Goal: Information Seeking & Learning: Learn about a topic

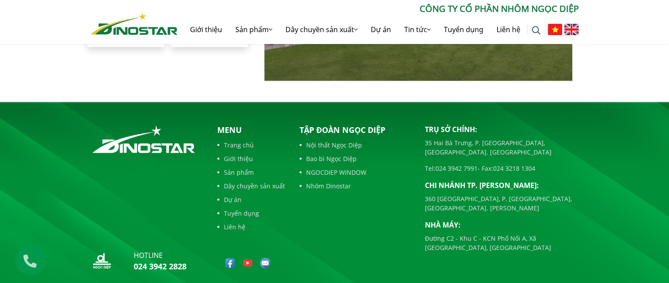
scroll to position [2053, 0]
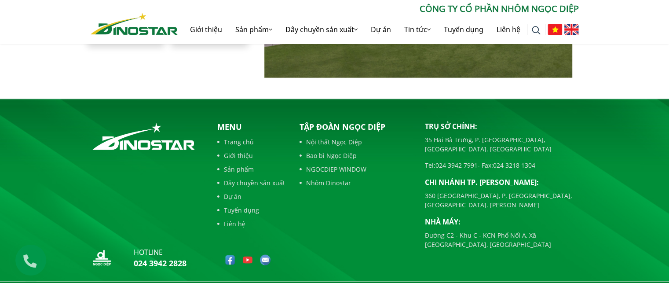
click at [248, 165] on link "Sản phẩm" at bounding box center [251, 169] width 68 height 9
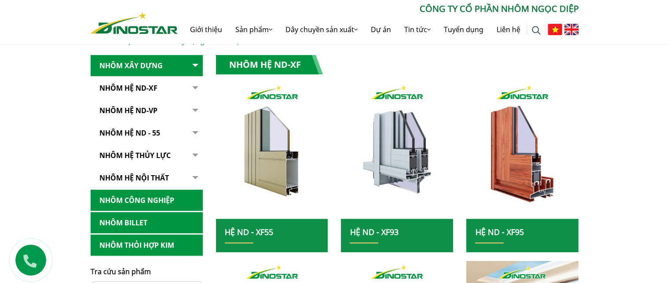
scroll to position [173, 0]
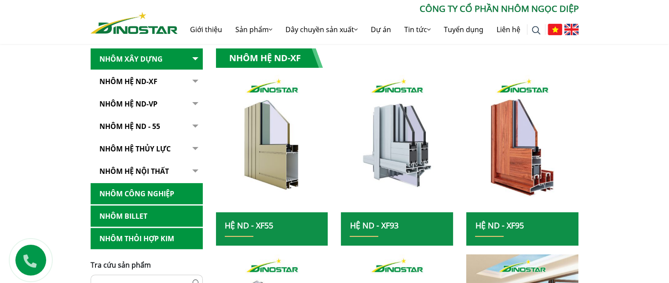
click at [139, 190] on link "Nhôm Công nghiệp" at bounding box center [147, 194] width 112 height 22
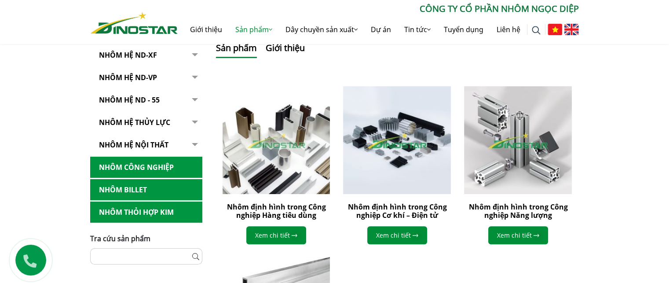
scroll to position [232, 0]
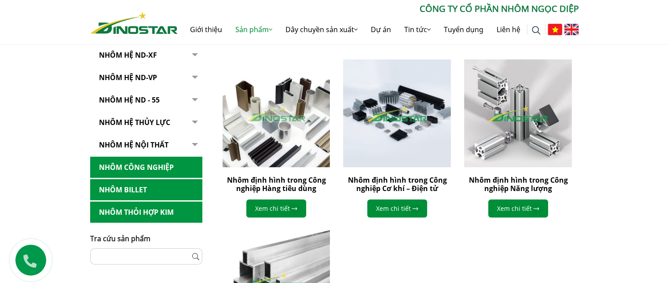
click at [127, 183] on link "Nhôm Billet" at bounding box center [146, 190] width 112 height 22
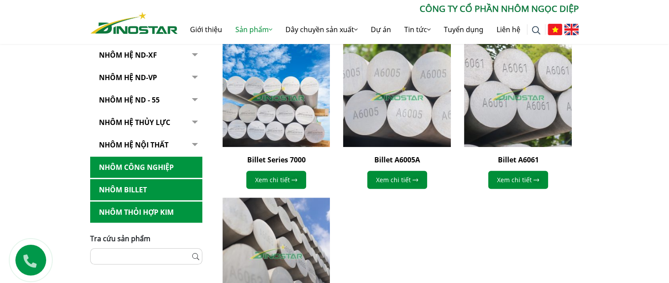
scroll to position [258, 0]
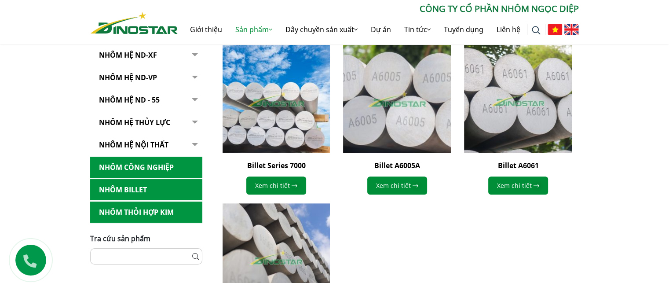
drag, startPoint x: 671, startPoint y: 59, endPoint x: 440, endPoint y: 121, distance: 240.2
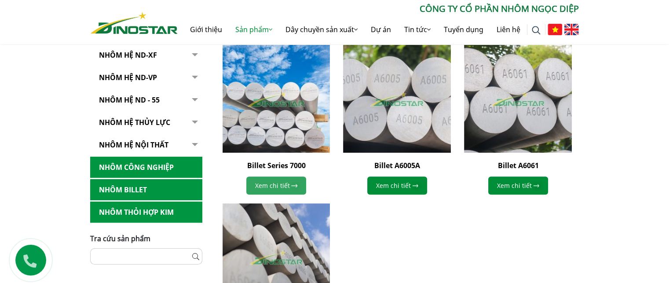
click at [270, 185] on link "Xem chi tiết" at bounding box center [276, 185] width 60 height 18
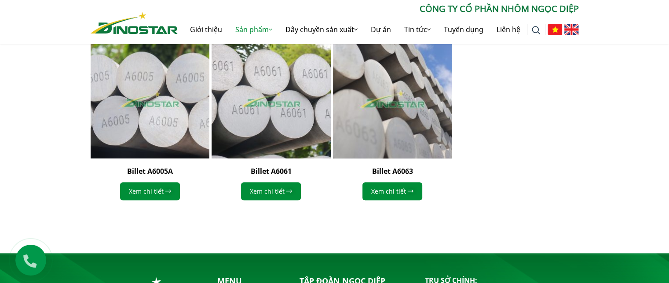
scroll to position [709, 0]
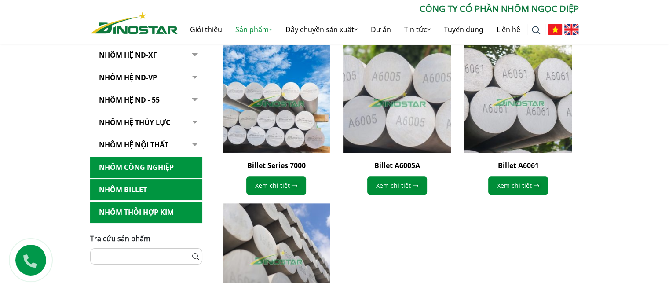
scroll to position [16, 0]
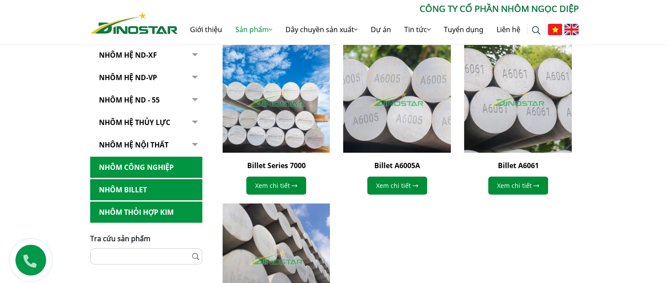
click at [154, 210] on link "Nhôm Thỏi hợp kim" at bounding box center [146, 213] width 112 height 22
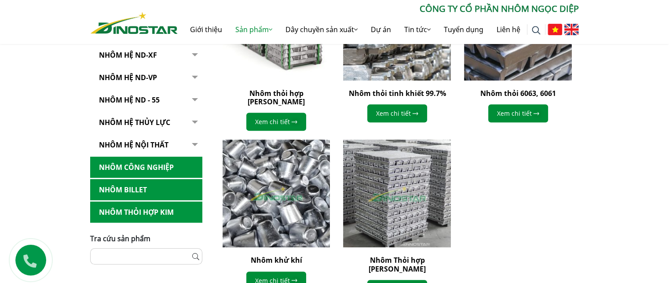
scroll to position [344, 0]
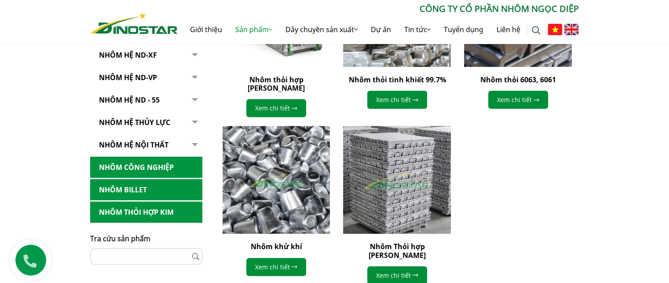
click at [400, 163] on img at bounding box center [397, 180] width 118 height 118
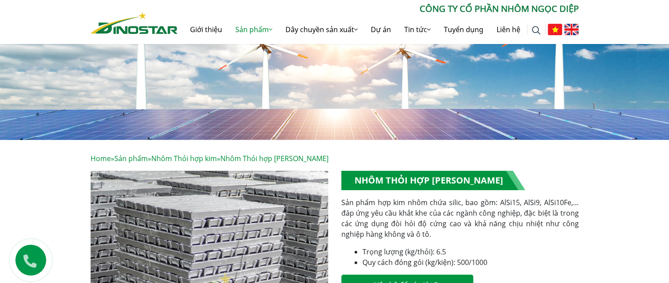
scroll to position [37, 0]
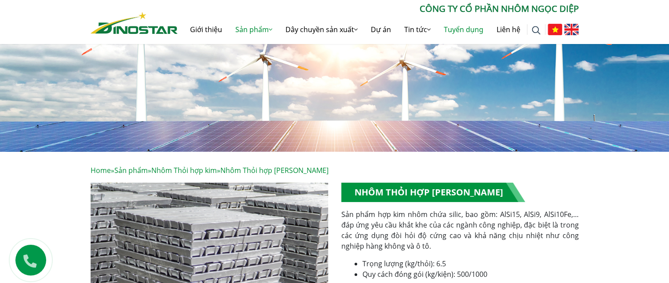
click at [456, 31] on link "Tuyển dụng" at bounding box center [463, 29] width 53 height 28
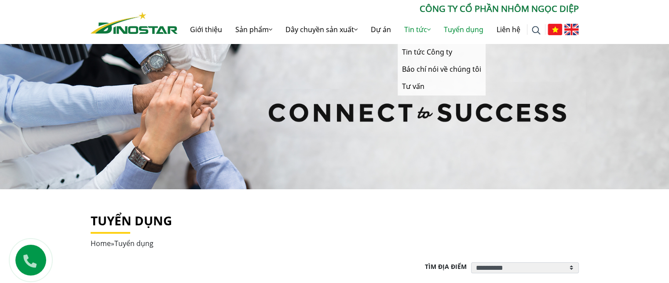
click at [414, 30] on link "Tin tức" at bounding box center [418, 29] width 40 height 28
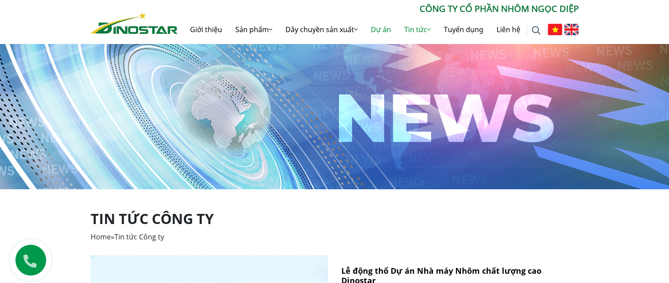
click at [381, 32] on link "Dự án" at bounding box center [380, 29] width 33 height 28
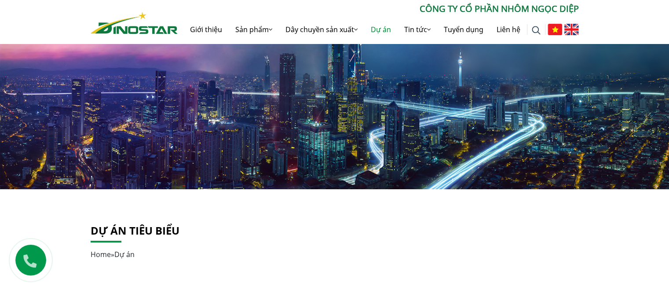
drag, startPoint x: 671, startPoint y: 62, endPoint x: 659, endPoint y: -32, distance: 95.0
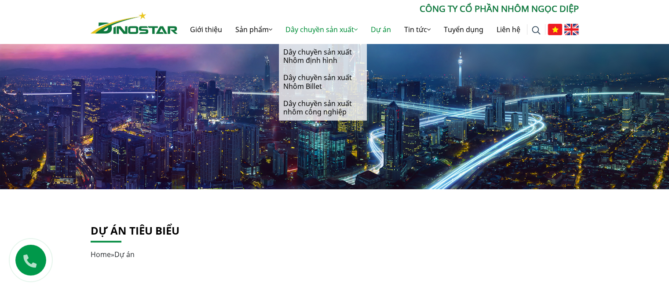
click at [301, 29] on link "Dây chuyền sản xuất" at bounding box center [321, 29] width 85 height 28
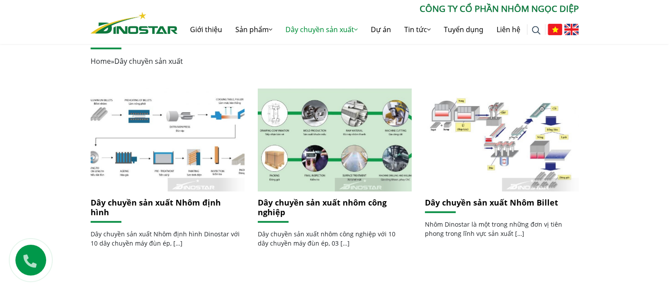
scroll to position [191, 0]
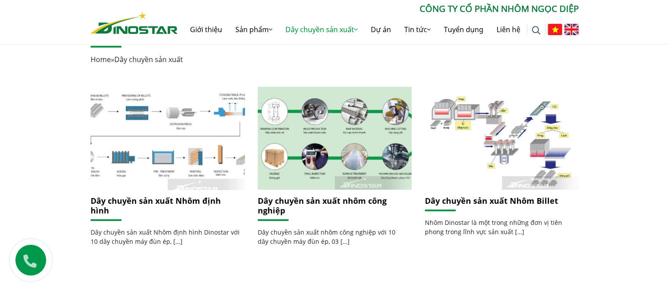
click at [169, 175] on img at bounding box center [167, 138] width 165 height 110
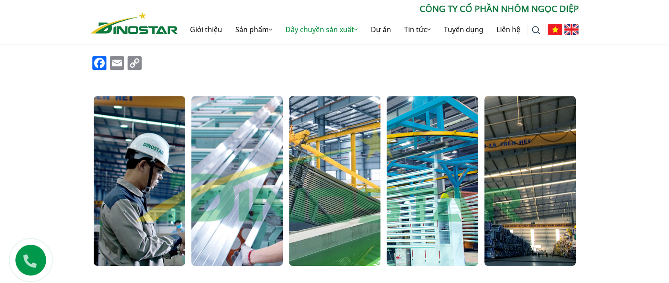
scroll to position [544, 0]
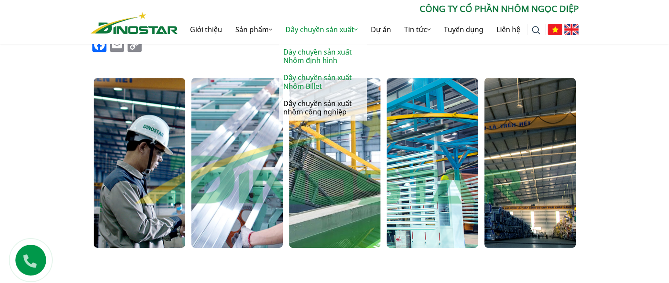
click at [305, 85] on link "Dây chuyền sản xuất Nhôm Billet" at bounding box center [323, 82] width 88 height 26
click at [310, 106] on link "Dây chuyền sản xuất nhôm công nghiệp" at bounding box center [323, 108] width 88 height 26
